Goal: Transaction & Acquisition: Purchase product/service

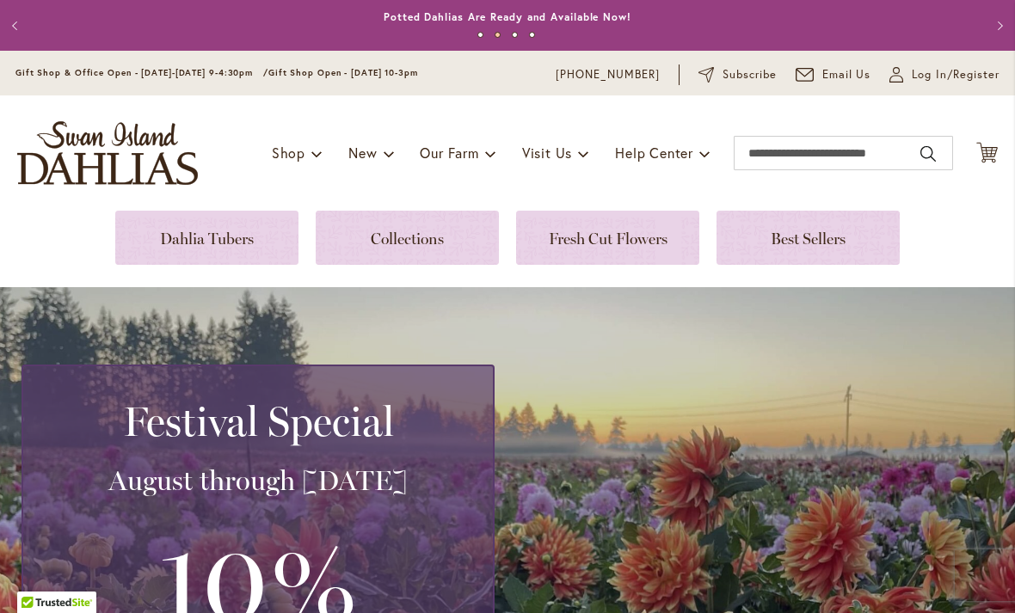
click at [242, 239] on link at bounding box center [206, 238] width 183 height 54
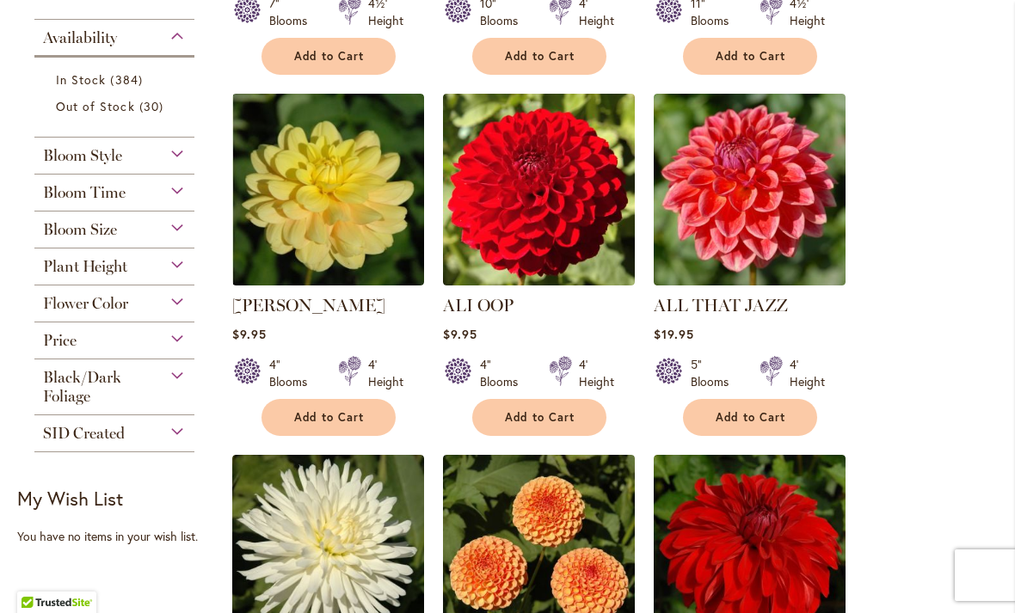
scroll to position [698, 0]
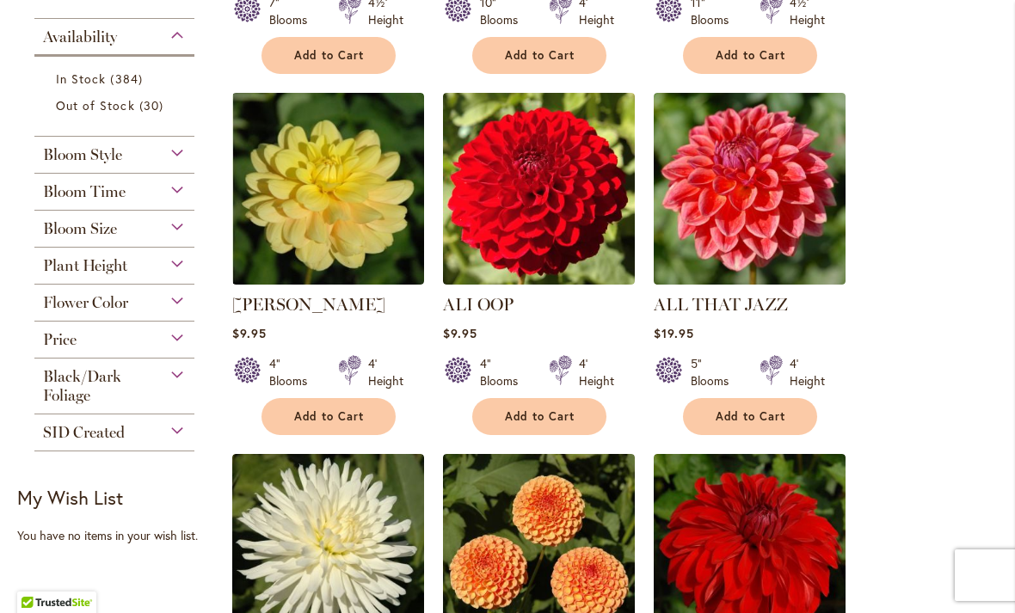
click at [181, 391] on div "Black/Dark Foliage" at bounding box center [114, 382] width 160 height 46
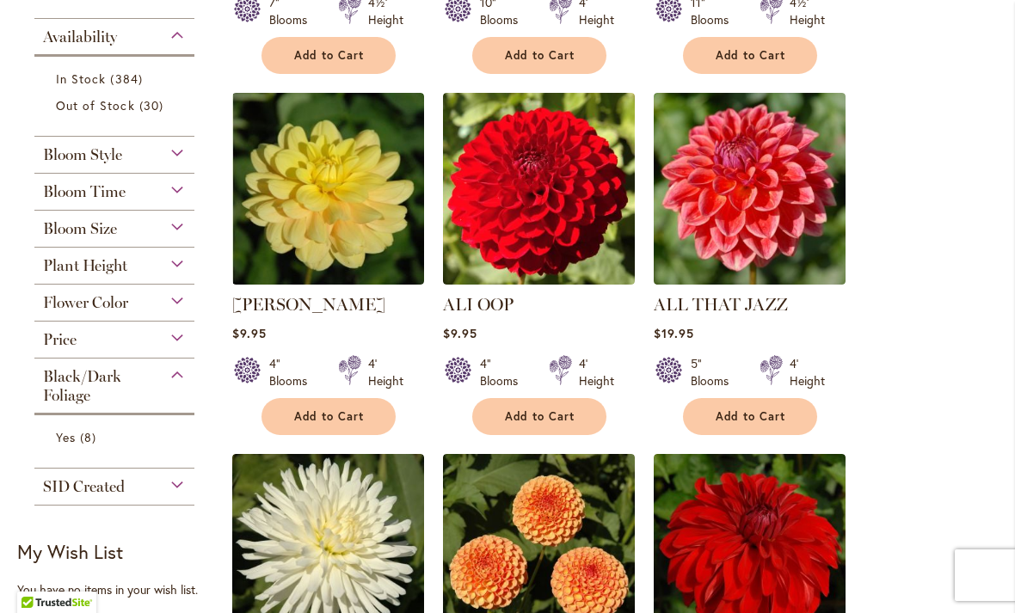
click at [69, 446] on span "Yes" at bounding box center [66, 437] width 20 height 16
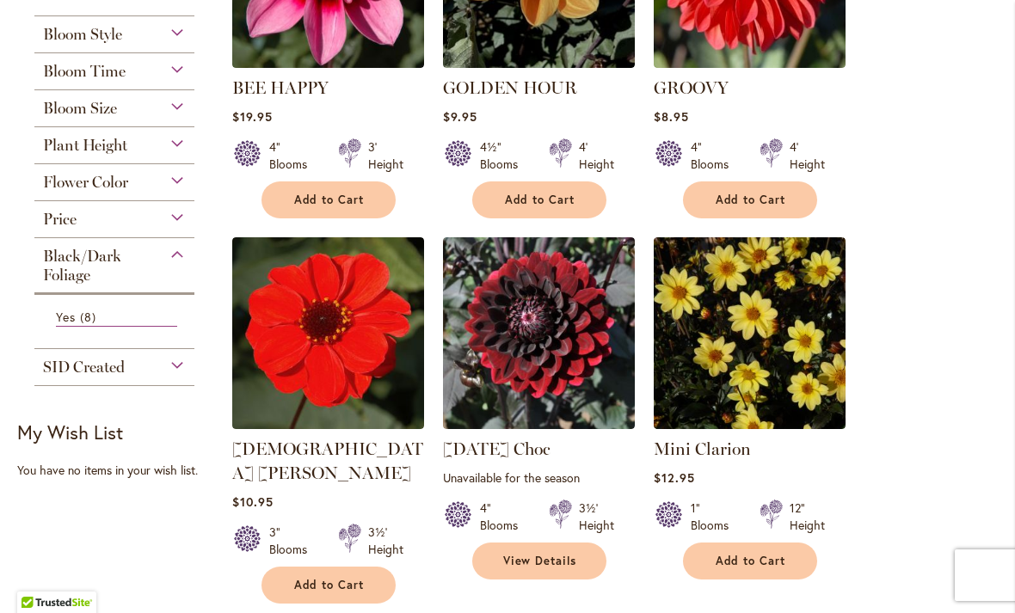
scroll to position [520, 0]
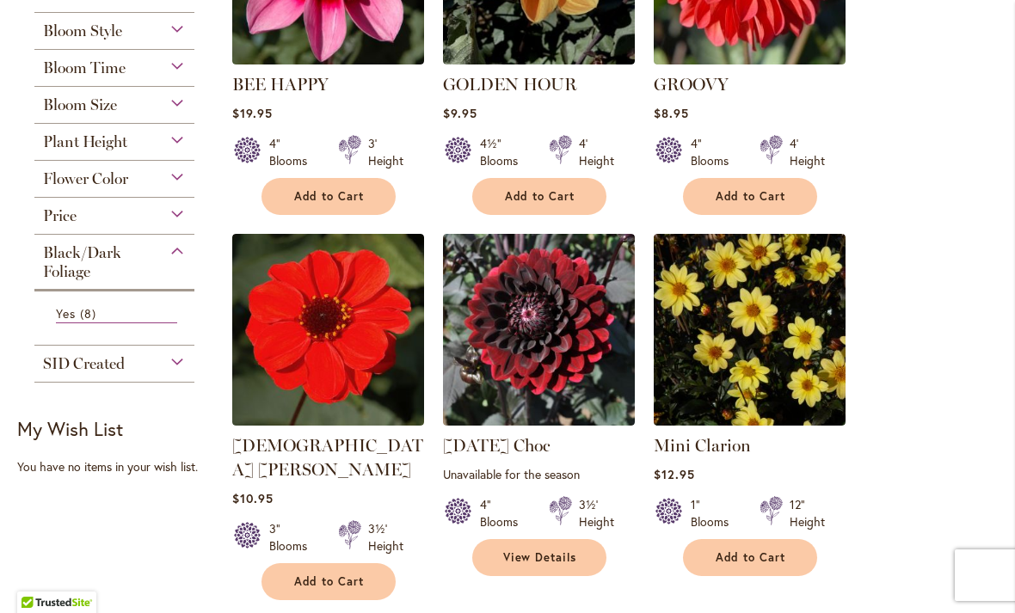
click at [792, 360] on img at bounding box center [750, 330] width 192 height 192
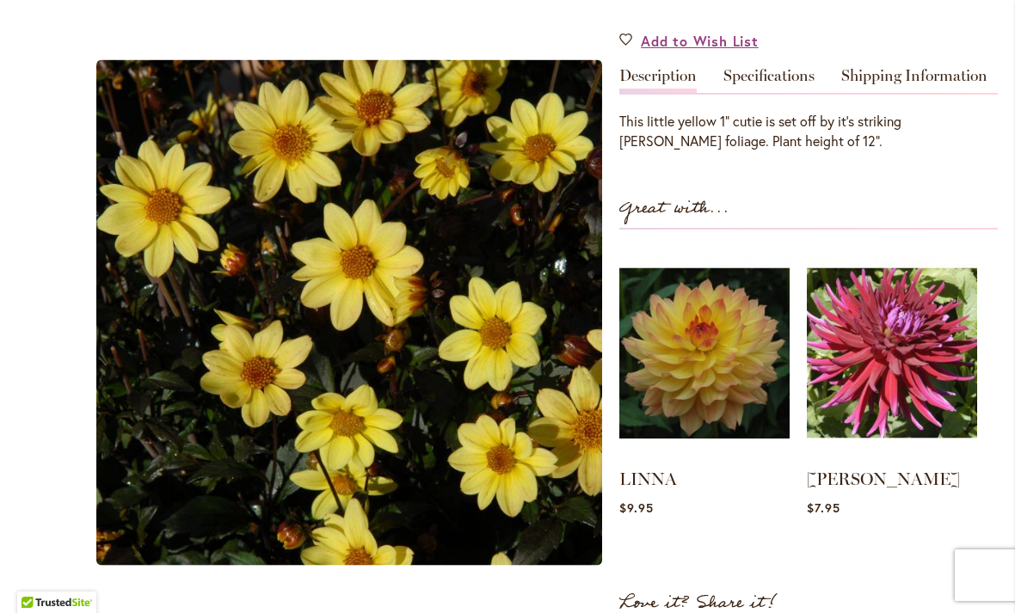
scroll to position [515, 0]
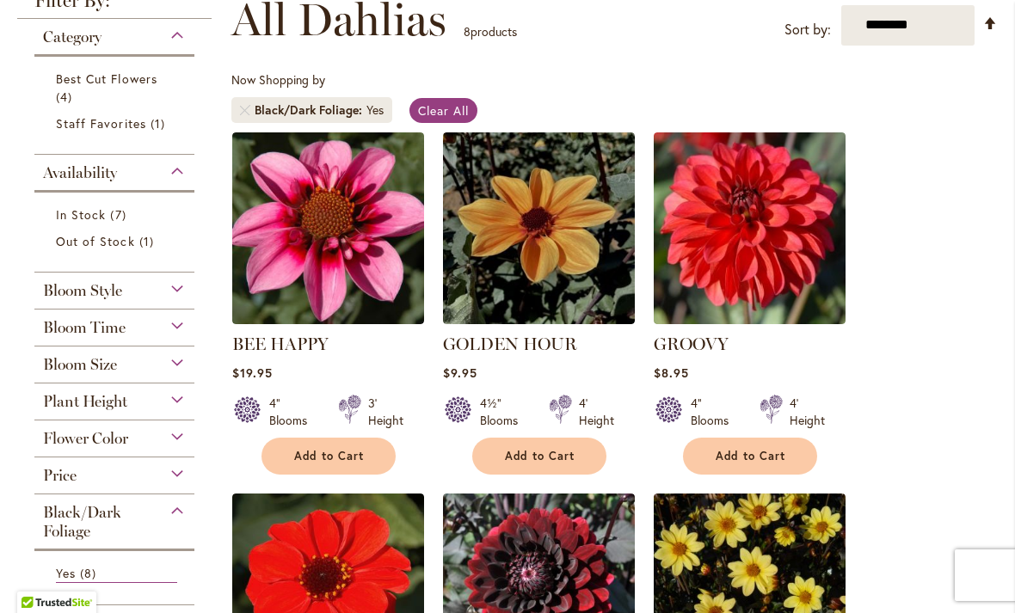
scroll to position [268, 0]
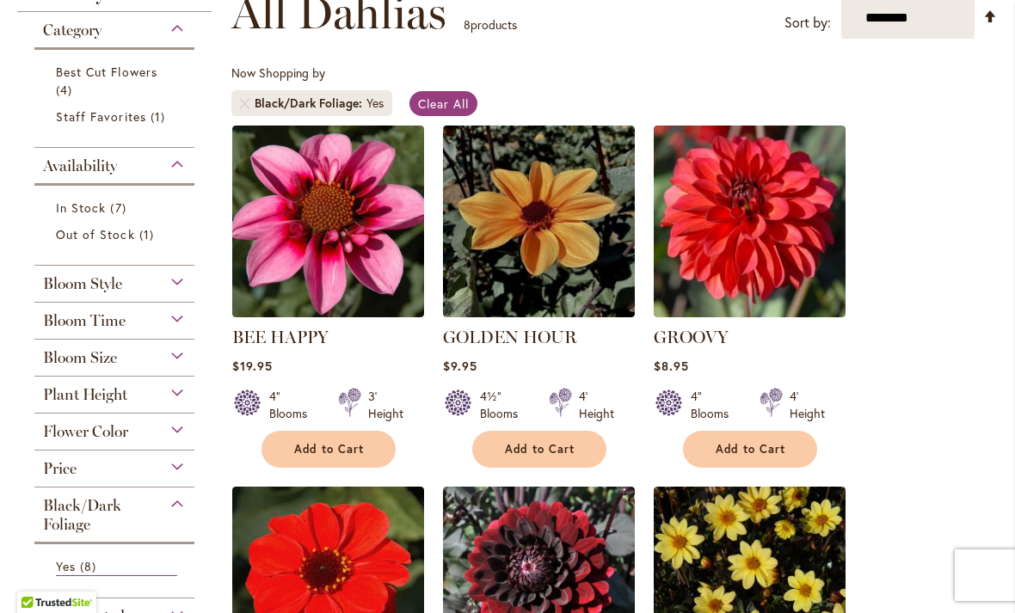
click at [569, 257] on img at bounding box center [539, 222] width 192 height 192
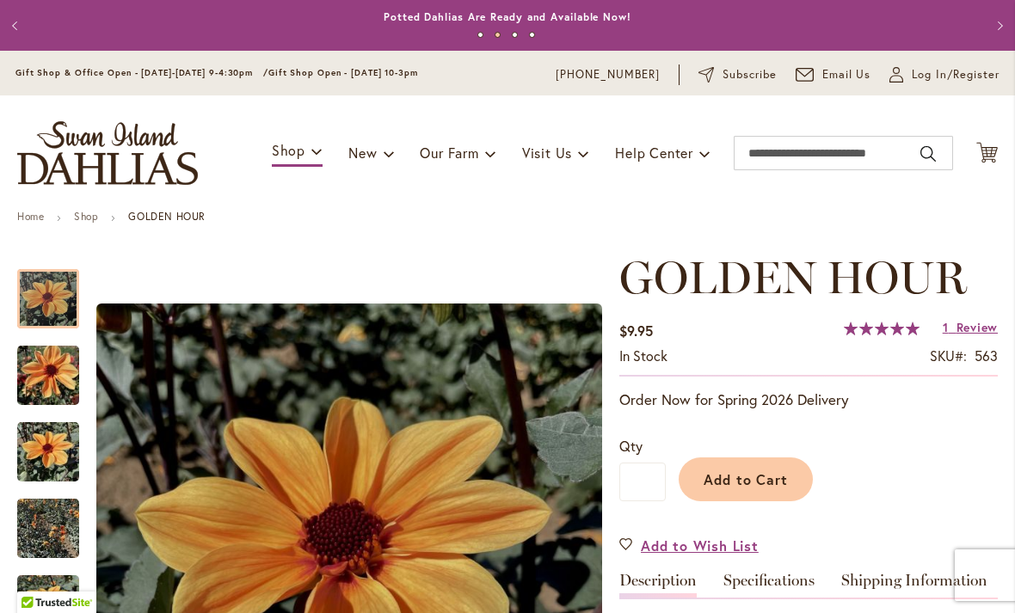
scroll to position [-1, 0]
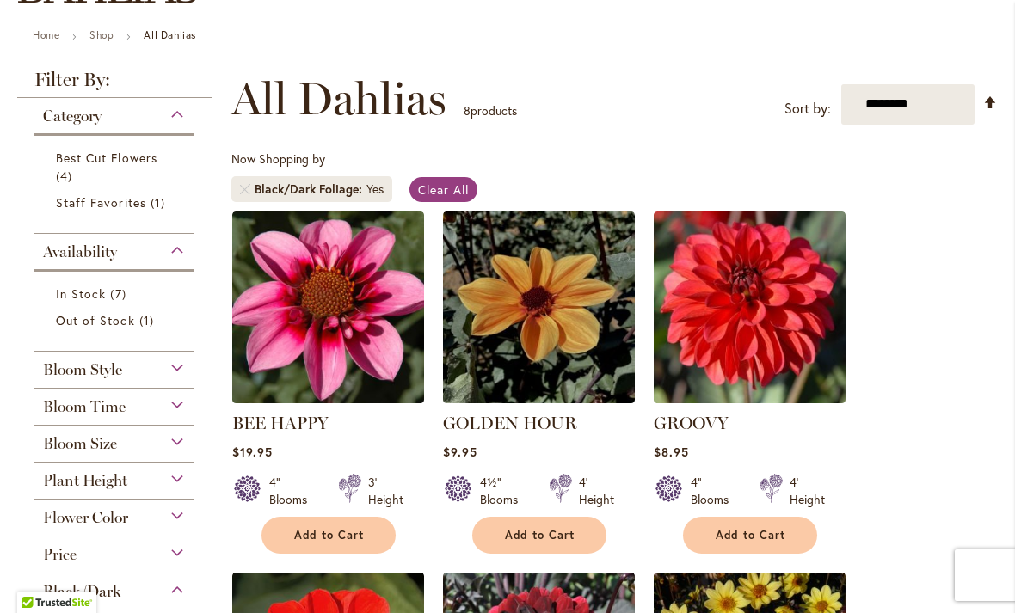
scroll to position [181, 0]
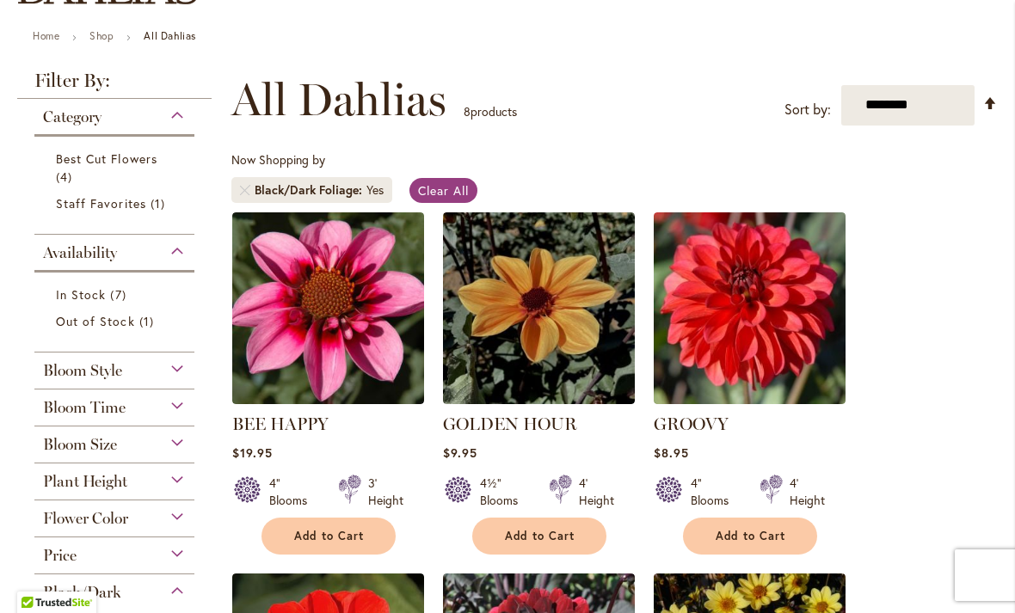
click at [530, 542] on span "Add to Cart" at bounding box center [540, 536] width 71 height 15
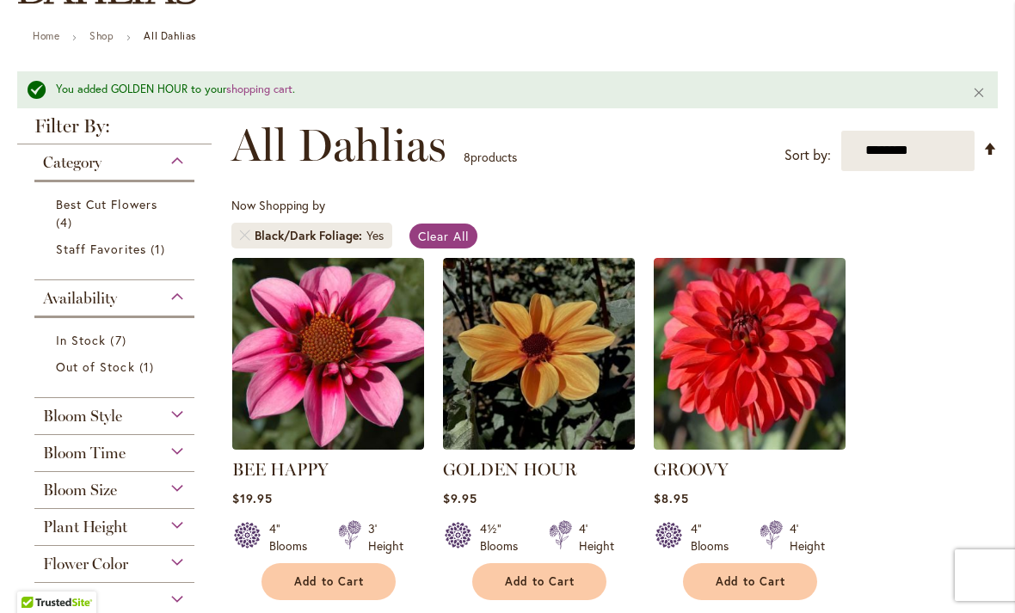
click at [129, 250] on span "Staff Favorites" at bounding box center [101, 249] width 90 height 16
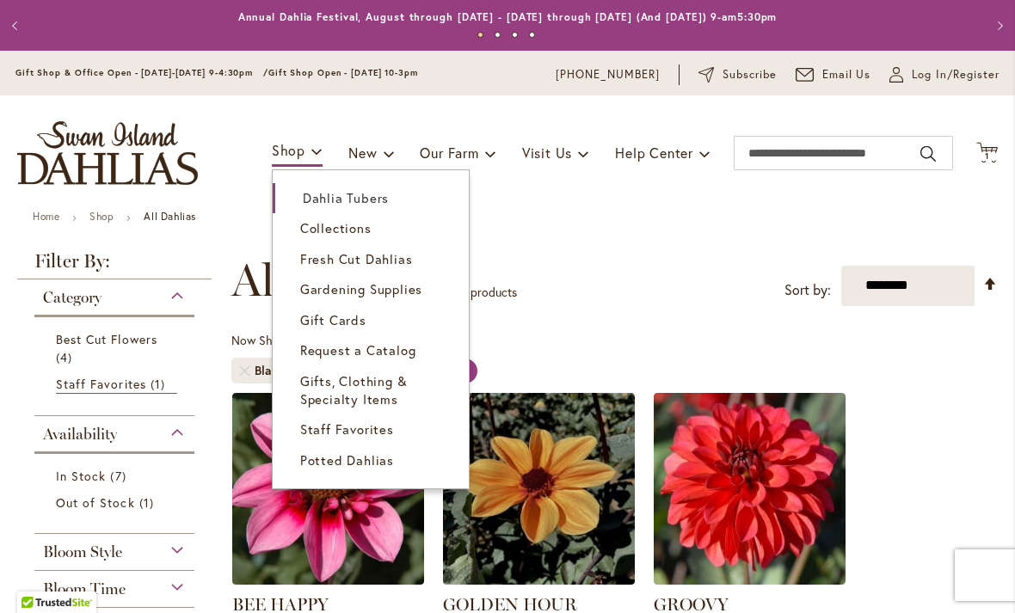
click at [354, 200] on span "Dahlia Tubers" at bounding box center [346, 197] width 86 height 17
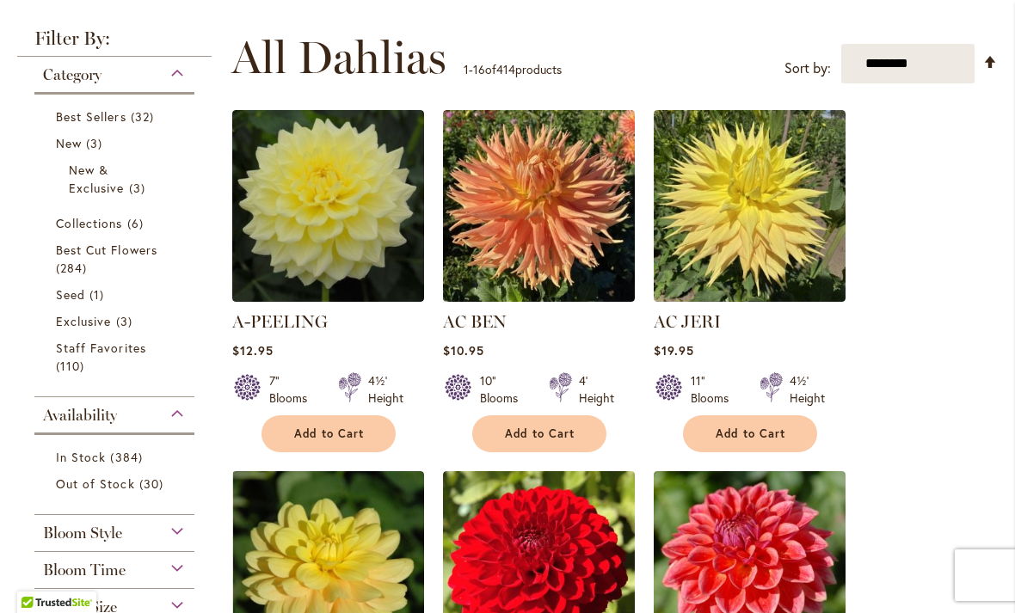
scroll to position [313, 0]
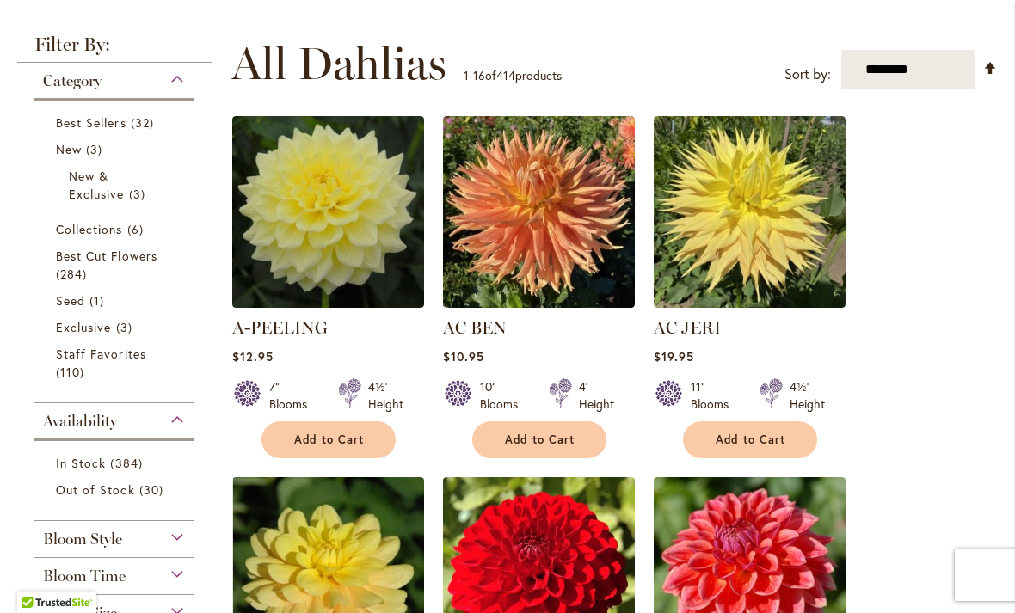
click at [122, 365] on link "Staff Favorites 110 items" at bounding box center [116, 363] width 121 height 36
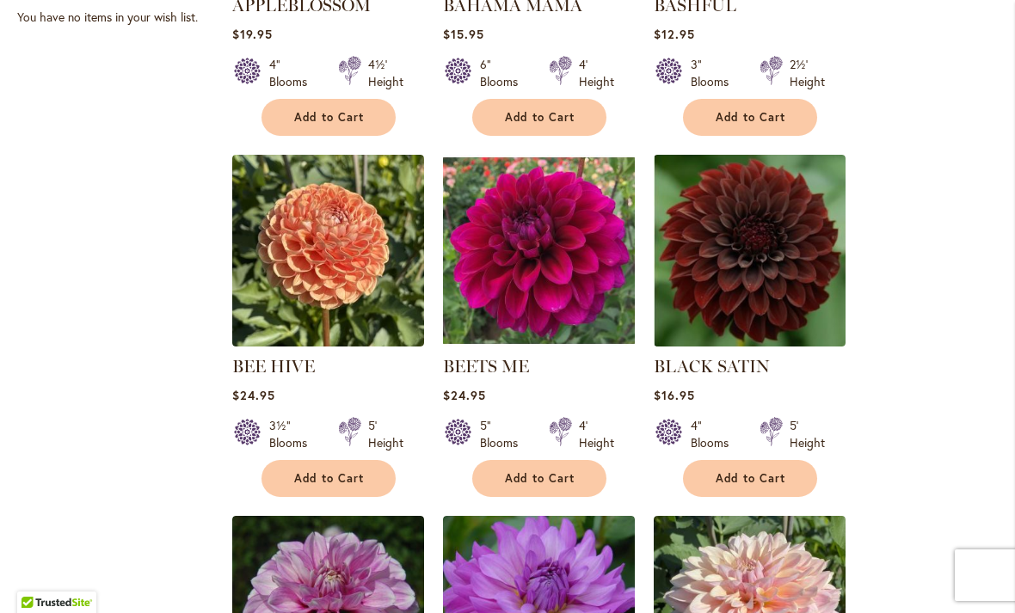
scroll to position [929, 0]
